Goal: Information Seeking & Learning: Learn about a topic

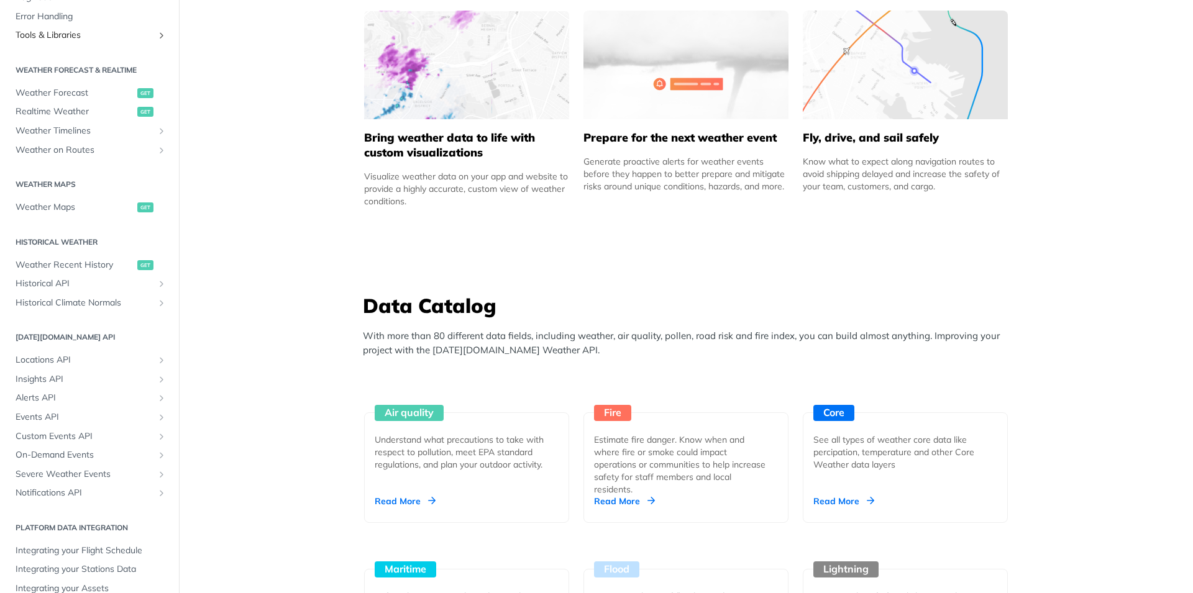
scroll to position [232, 0]
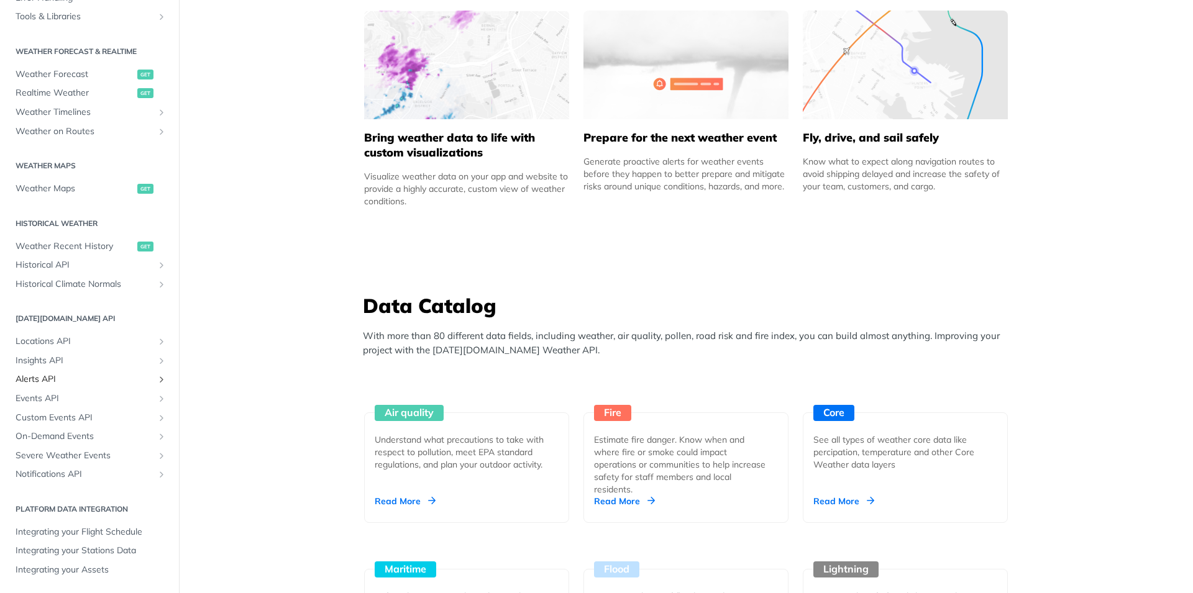
click at [68, 380] on span "Alerts API" at bounding box center [85, 379] width 138 height 12
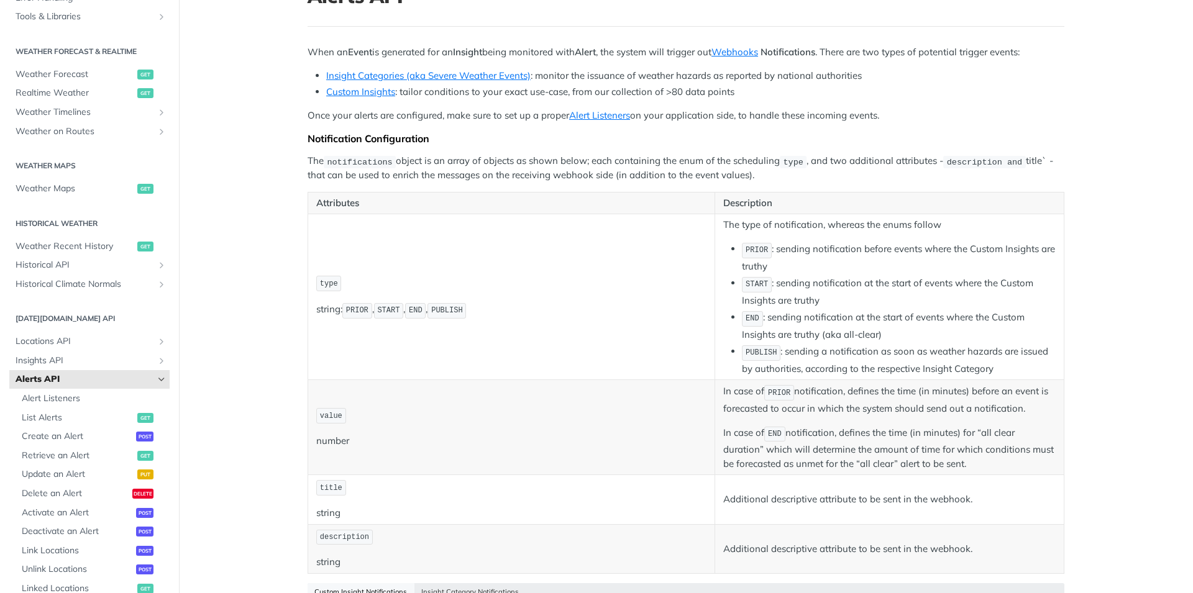
scroll to position [149, 0]
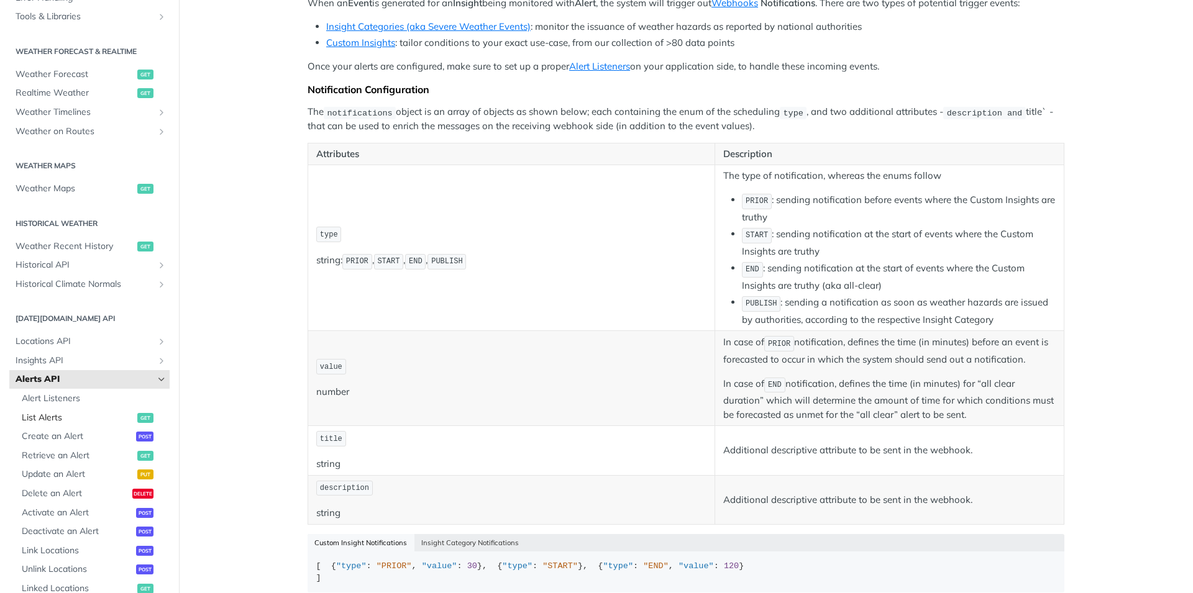
click at [70, 424] on span "List Alerts" at bounding box center [78, 418] width 112 height 12
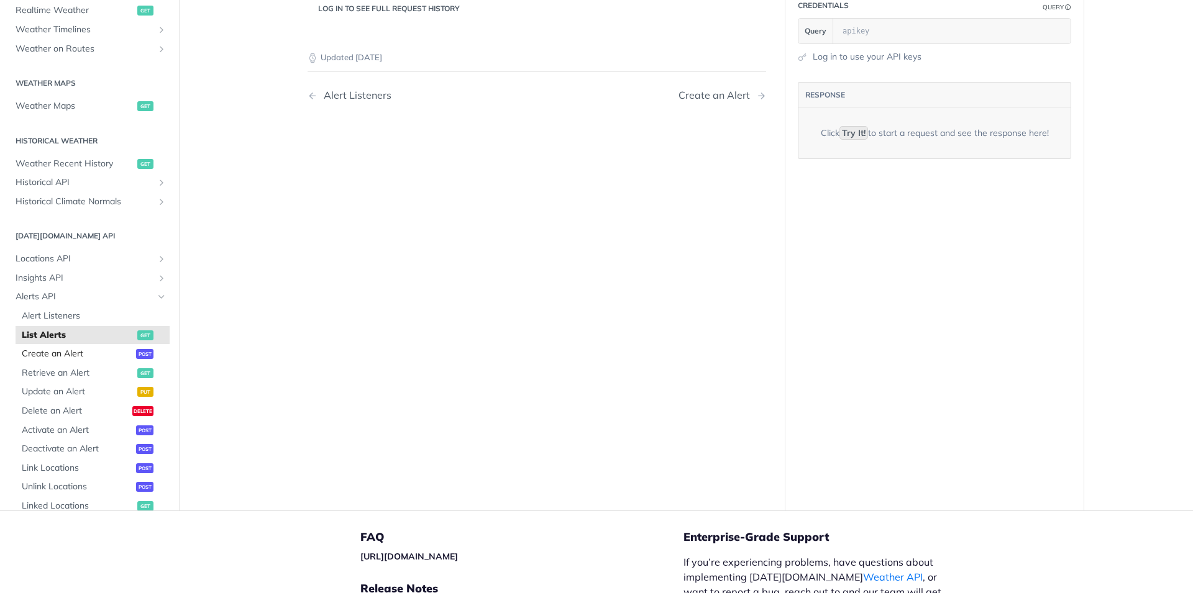
click at [66, 440] on ul "Alert Listeners List Alerts get Create an Alert post Retrieve an Alert get Upda…" at bounding box center [93, 410] width 154 height 209
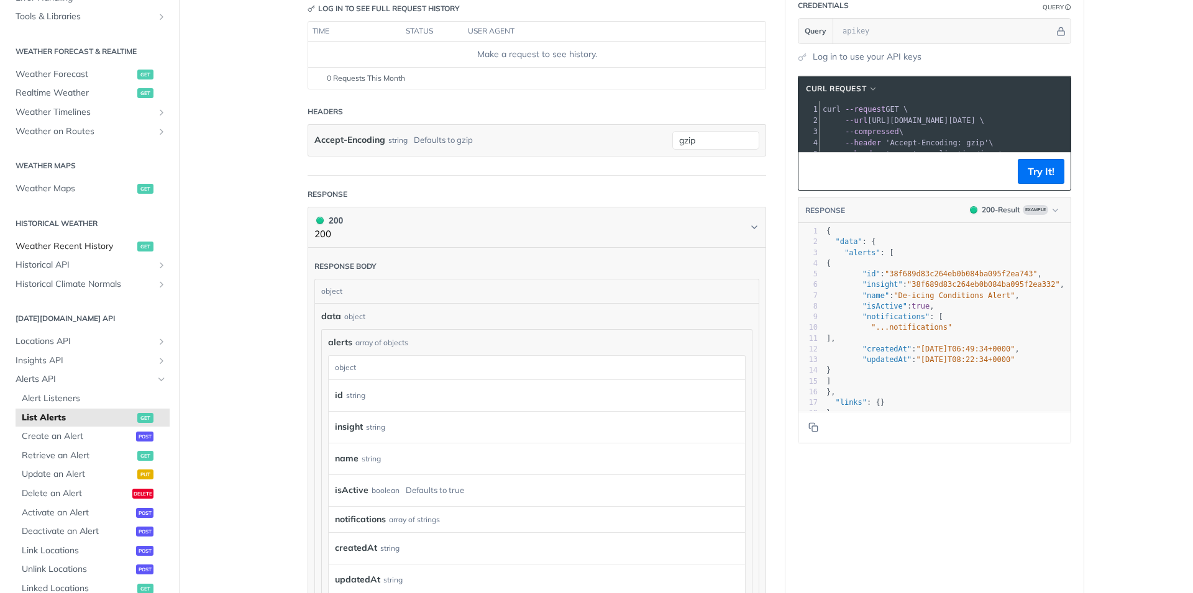
click at [72, 252] on span "Weather Recent History" at bounding box center [75, 246] width 119 height 12
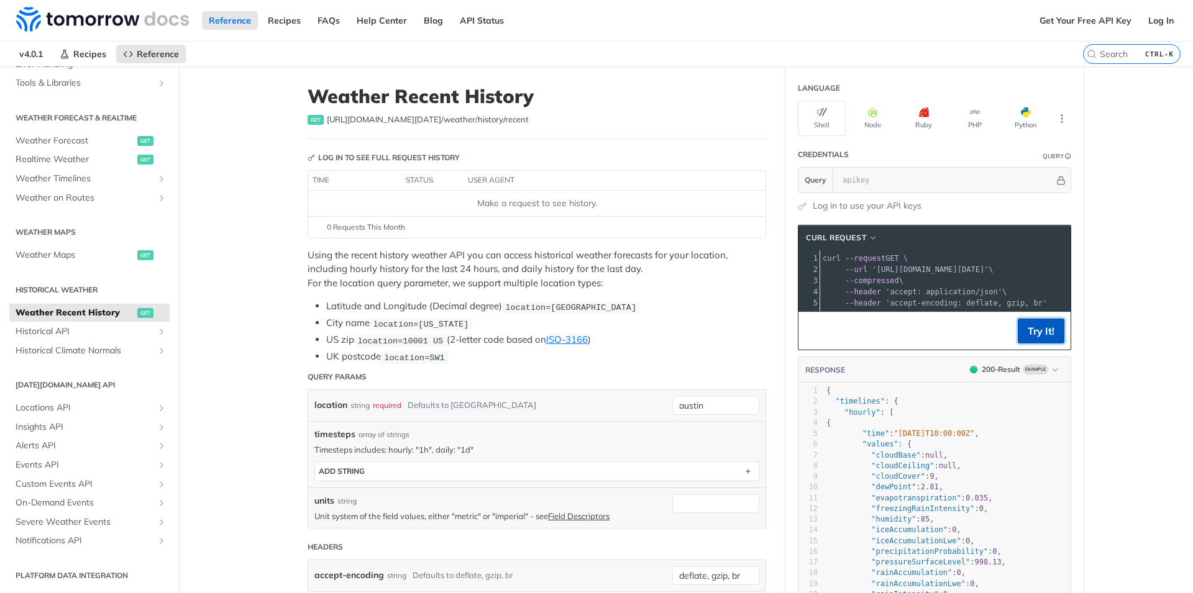
click at [1032, 344] on button "Try It!" at bounding box center [1041, 331] width 47 height 25
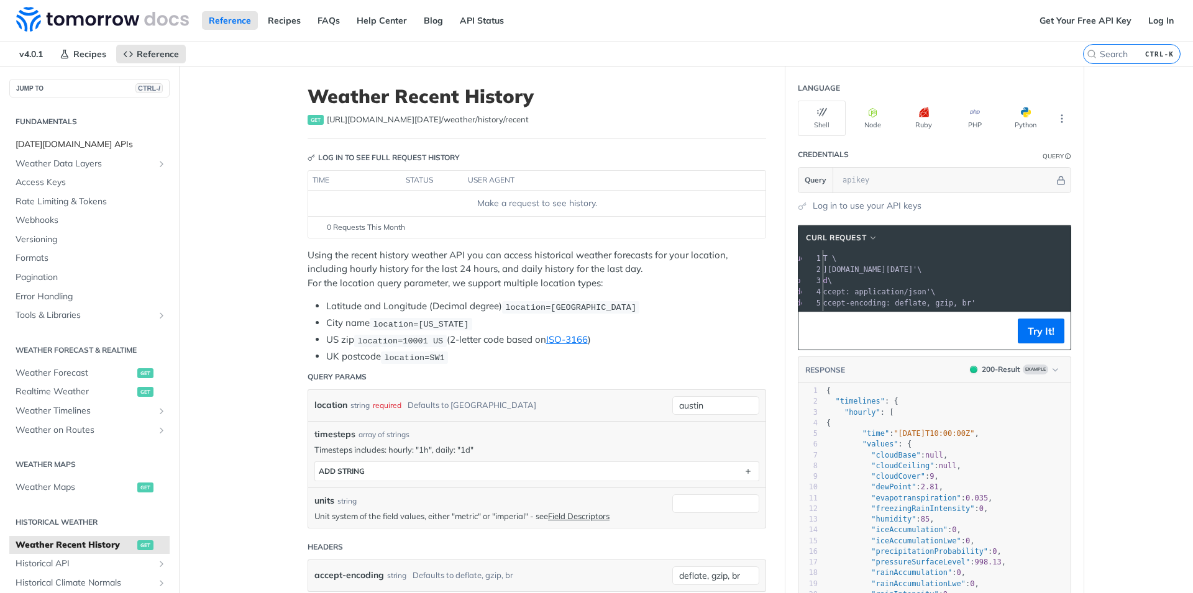
click at [70, 145] on span "[DATE][DOMAIN_NAME] APIs" at bounding box center [91, 145] width 151 height 12
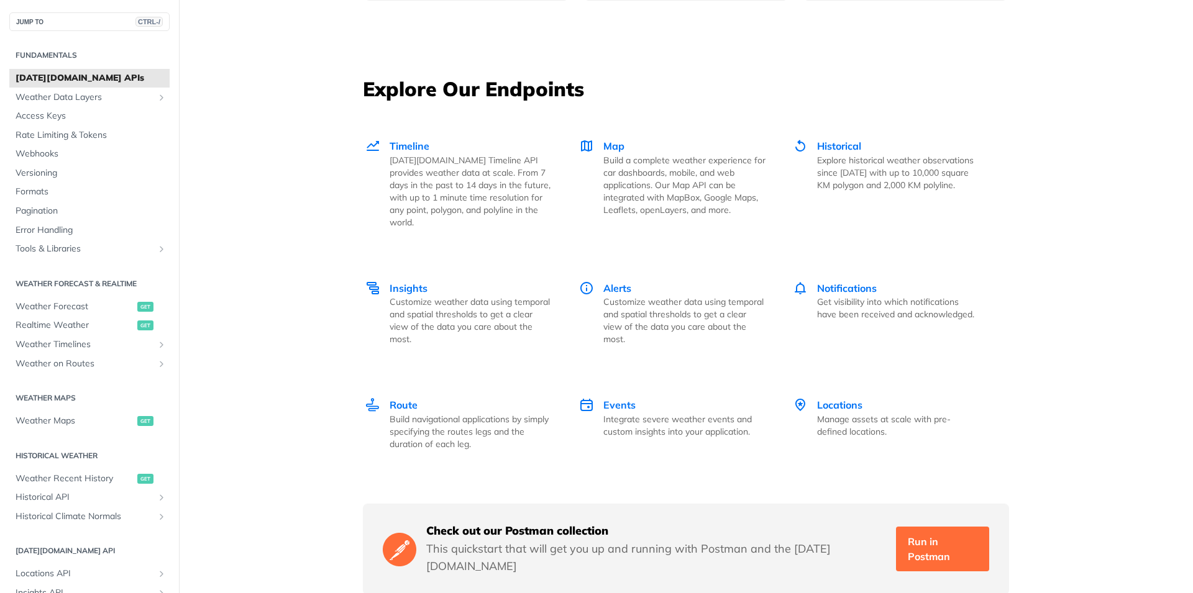
scroll to position [1650, 0]
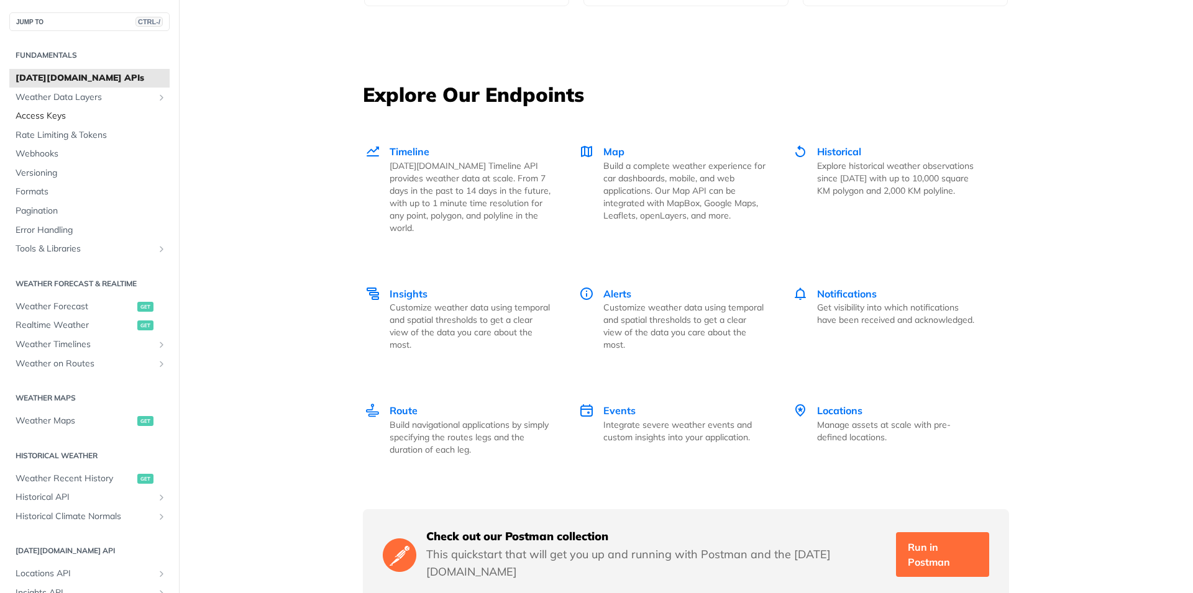
click at [71, 117] on span "Access Keys" at bounding box center [91, 116] width 151 height 12
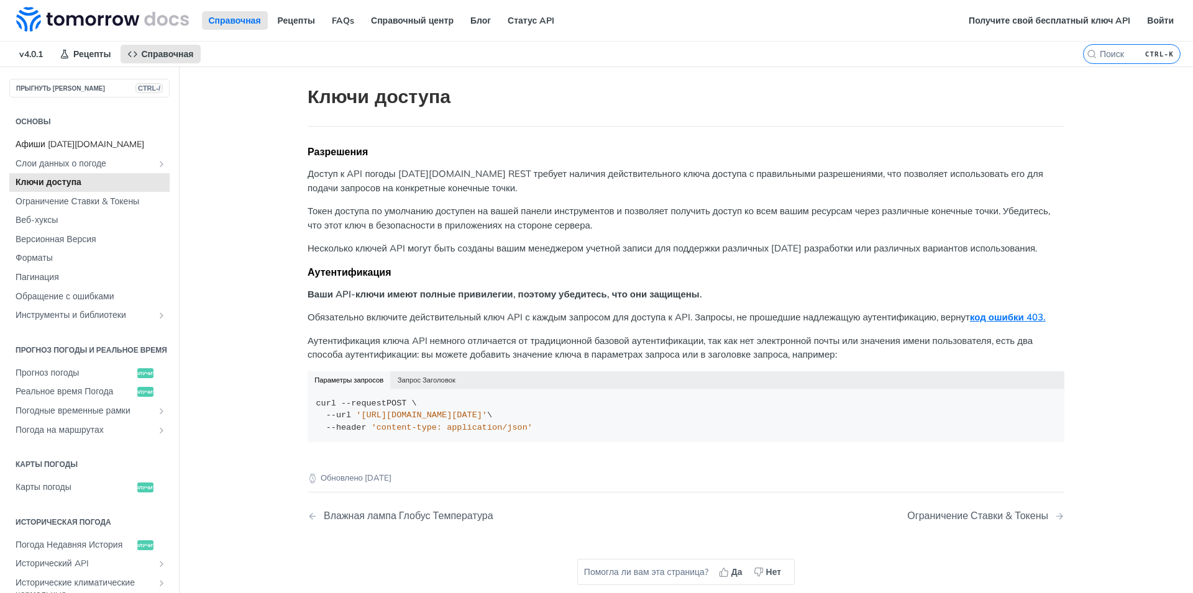
click at [82, 144] on span "Афиши [DATE][DOMAIN_NAME]" at bounding box center [91, 145] width 151 height 12
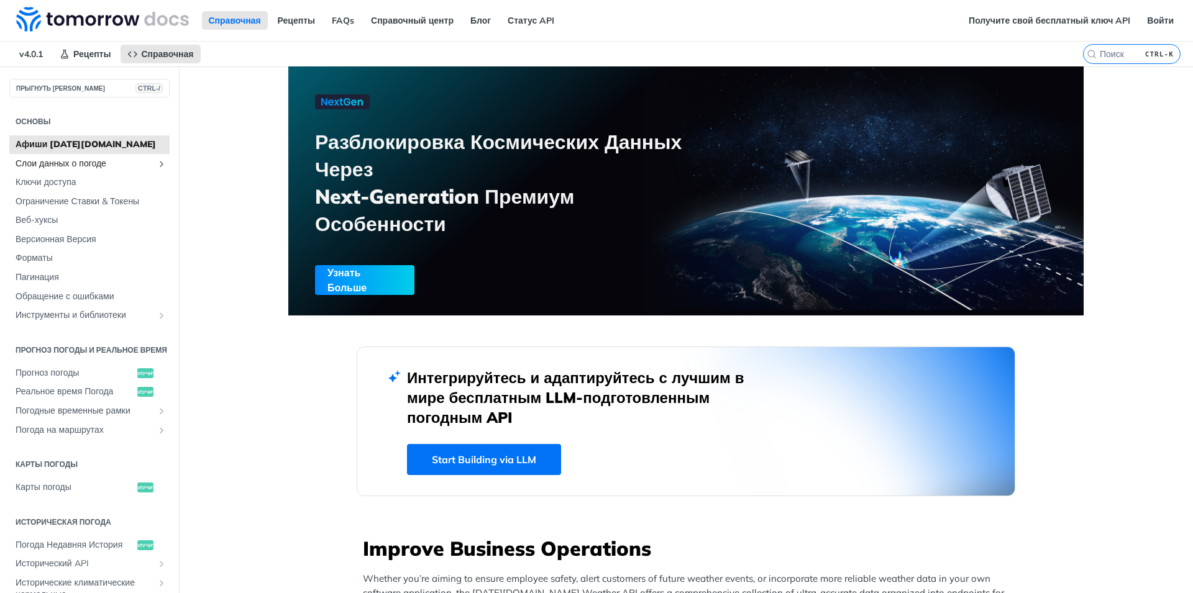
click at [87, 160] on span "Слои данных о погоде" at bounding box center [85, 164] width 138 height 12
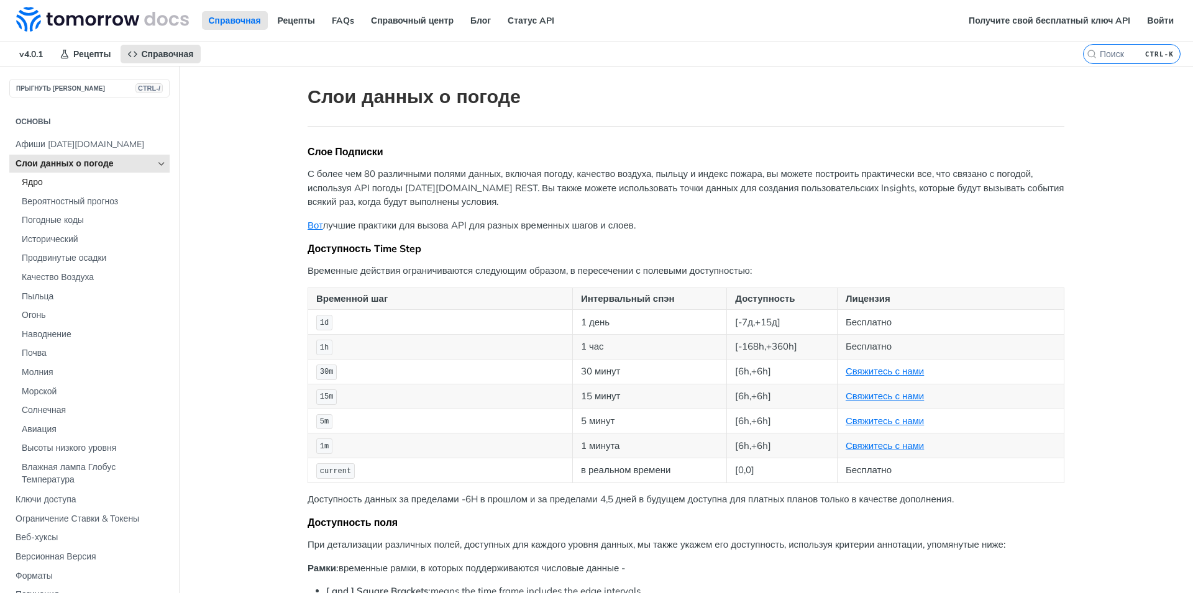
click at [86, 187] on span "Ядро" at bounding box center [94, 182] width 145 height 12
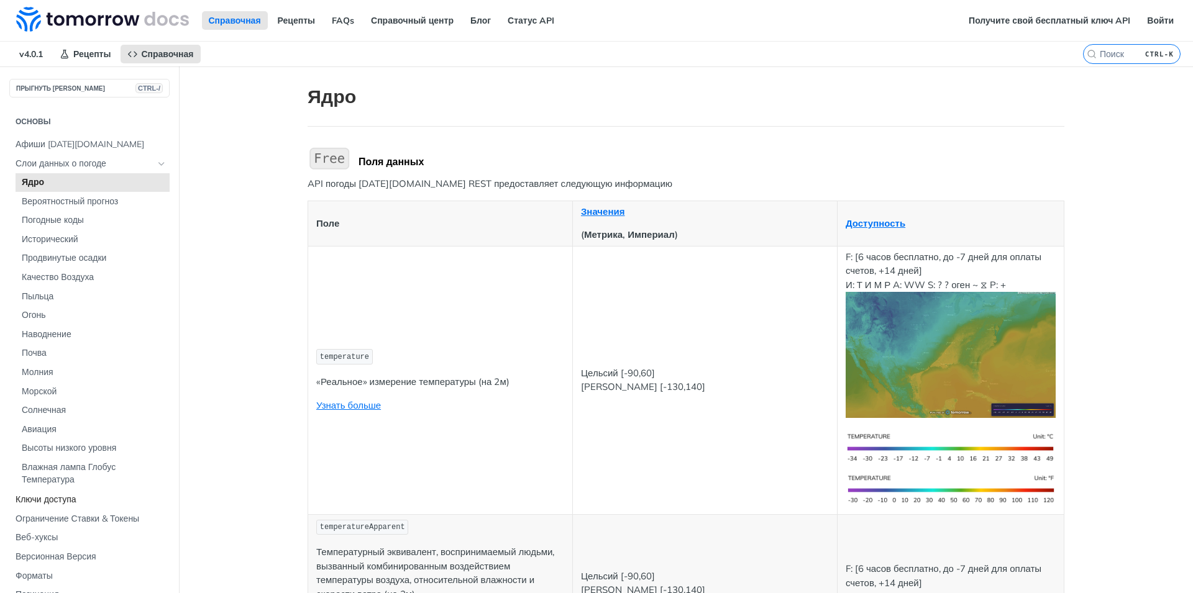
click at [89, 496] on span "Ключи доступа" at bounding box center [91, 500] width 151 height 12
